Goal: Communication & Community: Share content

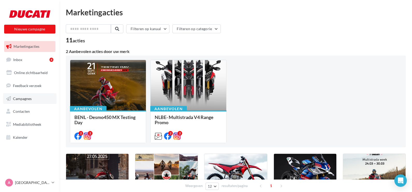
click at [22, 99] on span "Campagnes" at bounding box center [22, 98] width 19 height 4
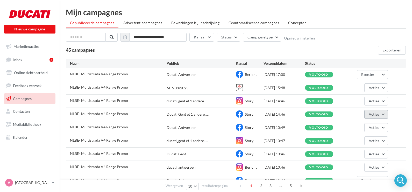
click at [383, 115] on button "Acties" at bounding box center [377, 114] width 24 height 9
click at [32, 61] on link "Inbox 4" at bounding box center [29, 59] width 53 height 11
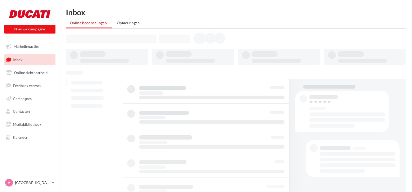
click at [24, 50] on link "Marketingacties" at bounding box center [29, 46] width 53 height 11
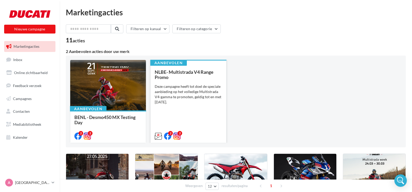
click at [191, 81] on div "NLBE- Multistrada V4 Range Promo Deze campagne heeft tot doel de speciale aanbi…" at bounding box center [188, 103] width 67 height 69
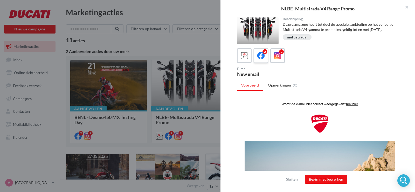
click at [263, 59] on icon at bounding box center [261, 56] width 8 height 8
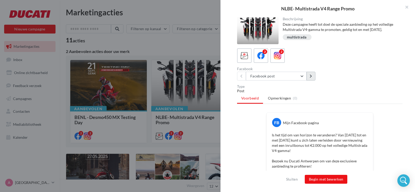
click at [314, 79] on button at bounding box center [311, 76] width 9 height 9
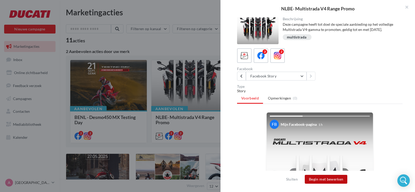
click at [326, 180] on button "Begin met bewerken" at bounding box center [326, 179] width 43 height 9
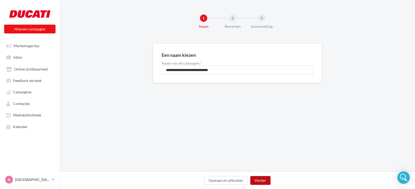
click at [258, 180] on button "Verder" at bounding box center [260, 180] width 20 height 9
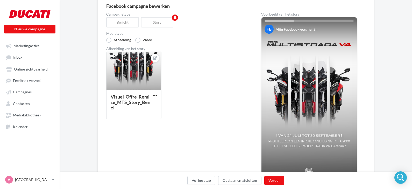
scroll to position [54, 0]
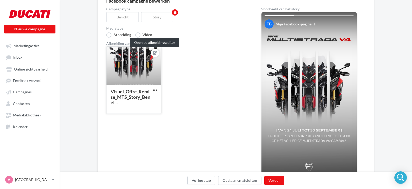
click at [154, 51] on icon at bounding box center [155, 53] width 4 height 4
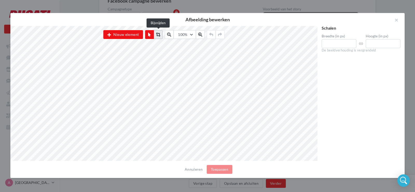
click at [161, 36] on button at bounding box center [158, 34] width 9 height 9
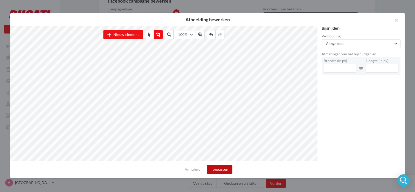
click at [211, 169] on button "Toepassen" at bounding box center [220, 169] width 26 height 9
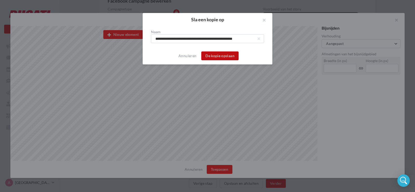
click at [216, 57] on button "De kopie opslaan" at bounding box center [219, 55] width 37 height 9
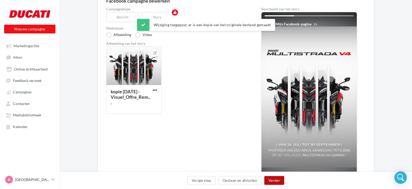
click at [271, 181] on button "Verder" at bounding box center [275, 180] width 20 height 9
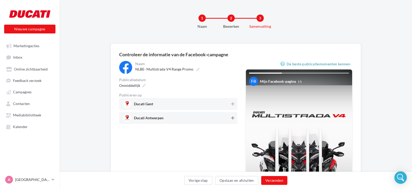
click at [234, 118] on icon at bounding box center [232, 118] width 3 height 4
click at [266, 179] on button "Verzenden" at bounding box center [274, 180] width 26 height 9
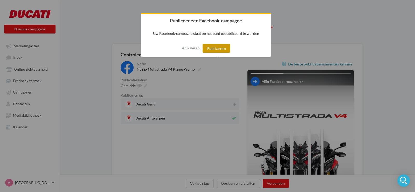
click at [212, 48] on button "Publiceren" at bounding box center [216, 48] width 27 height 9
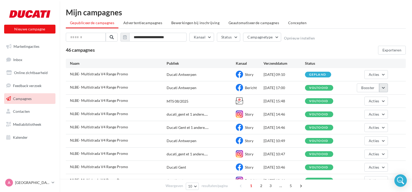
click at [386, 88] on button "button" at bounding box center [383, 87] width 9 height 9
click at [351, 138] on button "Dupliceren" at bounding box center [362, 140] width 53 height 13
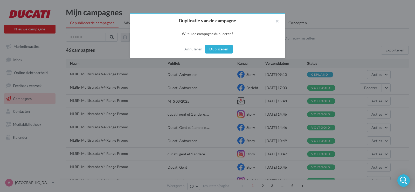
click at [223, 50] on button "Dupliceren" at bounding box center [218, 49] width 27 height 9
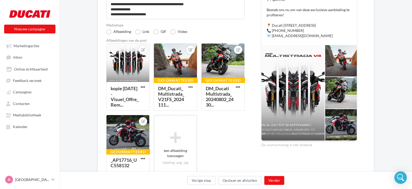
scroll to position [105, 0]
click at [271, 180] on button "Verder" at bounding box center [275, 180] width 20 height 9
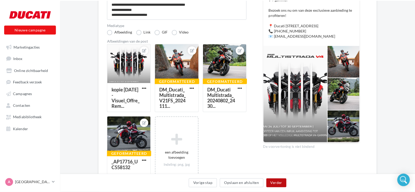
scroll to position [22, 0]
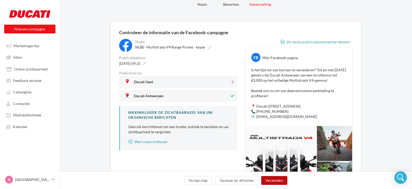
click at [274, 178] on button "Verzenden" at bounding box center [274, 180] width 26 height 9
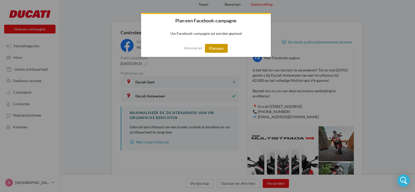
click at [212, 47] on button "Plannen" at bounding box center [216, 48] width 23 height 9
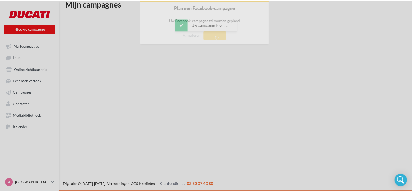
scroll to position [8, 0]
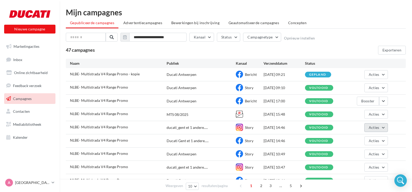
click at [375, 127] on span "Acties" at bounding box center [374, 127] width 11 height 4
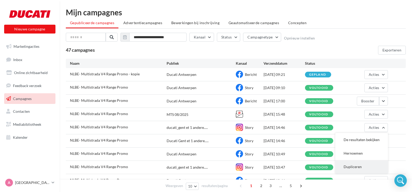
click at [351, 164] on button "Dupliceren" at bounding box center [362, 166] width 53 height 13
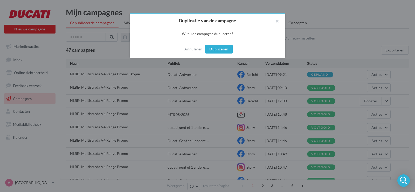
click at [213, 48] on button "Dupliceren" at bounding box center [218, 49] width 27 height 9
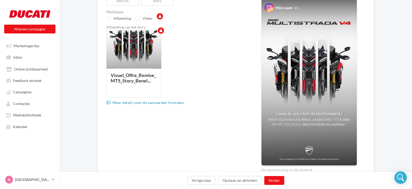
scroll to position [51, 0]
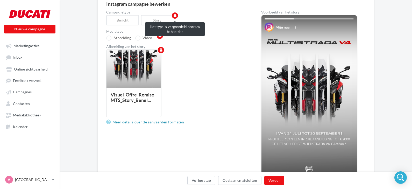
click at [120, 18] on div "Bericht" at bounding box center [123, 20] width 35 height 10
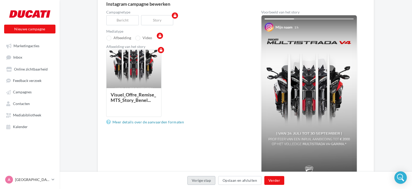
click at [196, 179] on button "Vorige stap" at bounding box center [202, 180] width 28 height 9
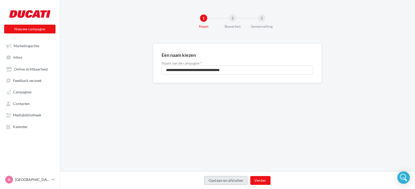
click at [211, 180] on button "Opslaan en afsluiten" at bounding box center [225, 180] width 43 height 9
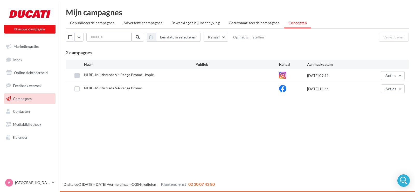
click at [79, 77] on label at bounding box center [76, 75] width 5 height 5
click at [75, 87] on label at bounding box center [76, 88] width 5 height 5
click at [385, 37] on button "Verwijderen" at bounding box center [394, 37] width 30 height 9
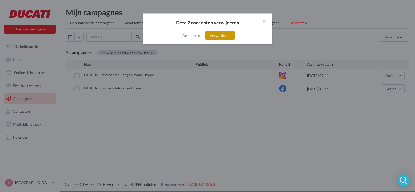
click at [218, 36] on button "Verwijderen" at bounding box center [219, 35] width 29 height 9
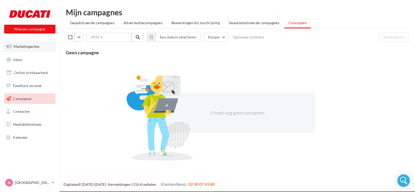
click at [18, 48] on span "Marketingacties" at bounding box center [26, 46] width 26 height 4
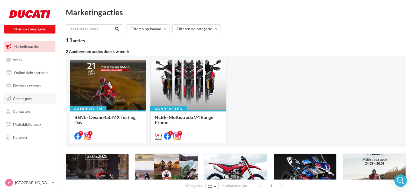
click at [23, 98] on span "Campagnes" at bounding box center [22, 98] width 19 height 4
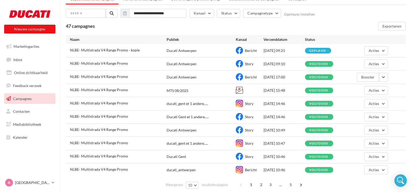
scroll to position [45, 0]
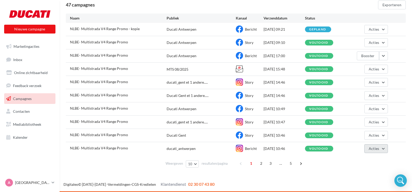
click at [378, 149] on span "Acties" at bounding box center [374, 148] width 11 height 4
click at [342, 135] on button "Dupliceren" at bounding box center [362, 135] width 53 height 13
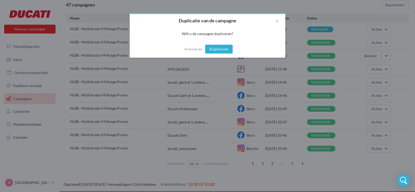
click at [213, 51] on button "Dupliceren" at bounding box center [218, 49] width 27 height 9
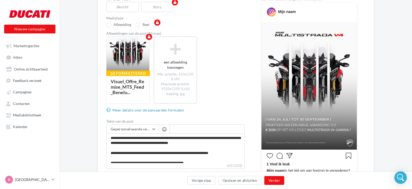
scroll to position [64, 0]
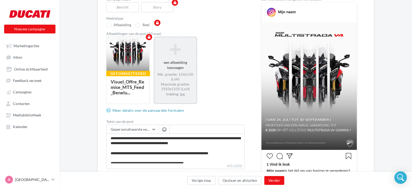
click at [176, 75] on div "Min. grootte: 150x150 (LxH) Maximale grootte: 1920x1350 (LxH) Indeling: jpg" at bounding box center [176, 84] width 38 height 24
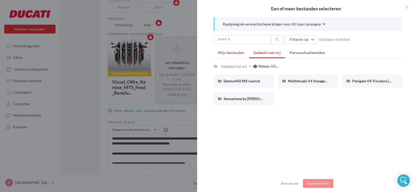
click at [221, 54] on span "Mijn bestanden" at bounding box center [231, 52] width 26 height 4
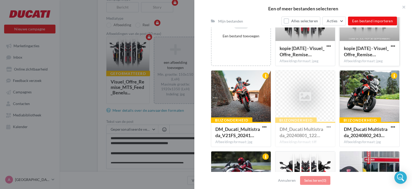
scroll to position [104, 0]
click at [256, 100] on div at bounding box center [241, 96] width 60 height 52
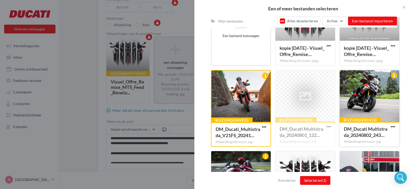
click at [376, 106] on div at bounding box center [370, 96] width 60 height 52
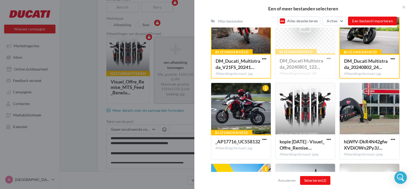
scroll to position [172, 0]
click at [237, 105] on div at bounding box center [241, 109] width 60 height 52
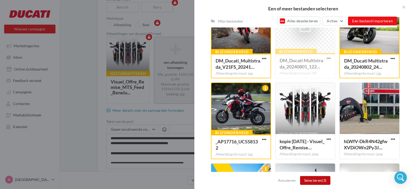
click at [311, 184] on button "Selecteren (3)" at bounding box center [315, 180] width 31 height 9
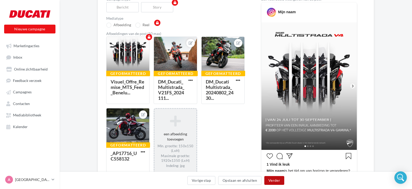
click at [274, 179] on button "Verder" at bounding box center [275, 180] width 20 height 9
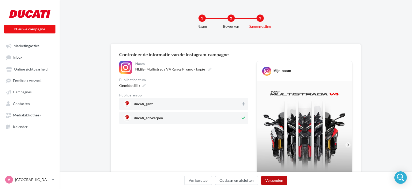
click at [269, 182] on button "Verzenden" at bounding box center [274, 180] width 26 height 9
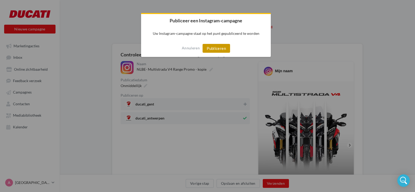
click at [210, 49] on button "Publiceren" at bounding box center [216, 48] width 27 height 9
